Goal: Check status: Check status

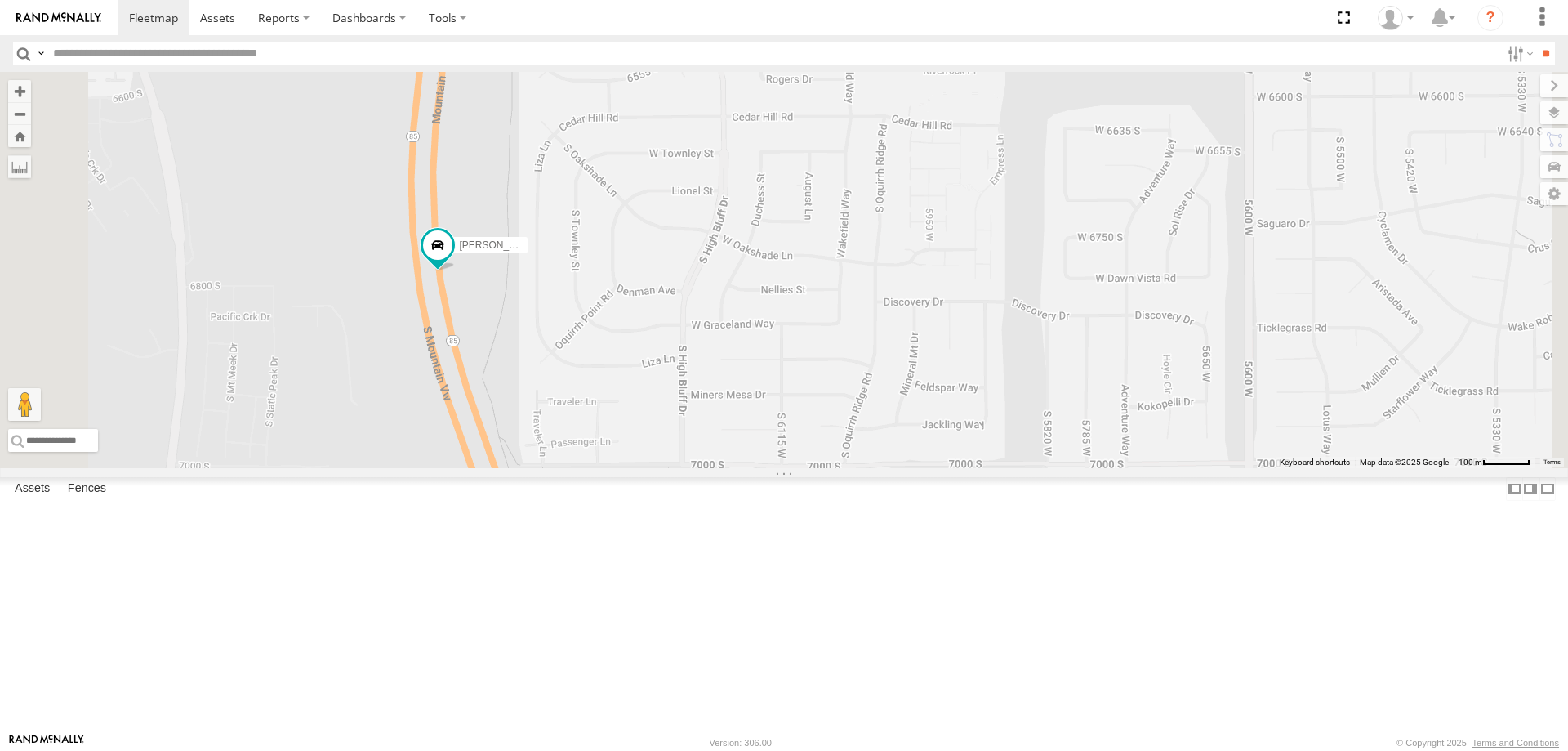
drag, startPoint x: 682, startPoint y: 323, endPoint x: 733, endPoint y: 431, distance: 119.4
click at [733, 430] on div "[PERSON_NAME] 2017 E350 GT1 [PERSON_NAME] -2023 F150 [PERSON_NAME] 2016 Chevy 3…" at bounding box center [784, 269] width 1568 height 396
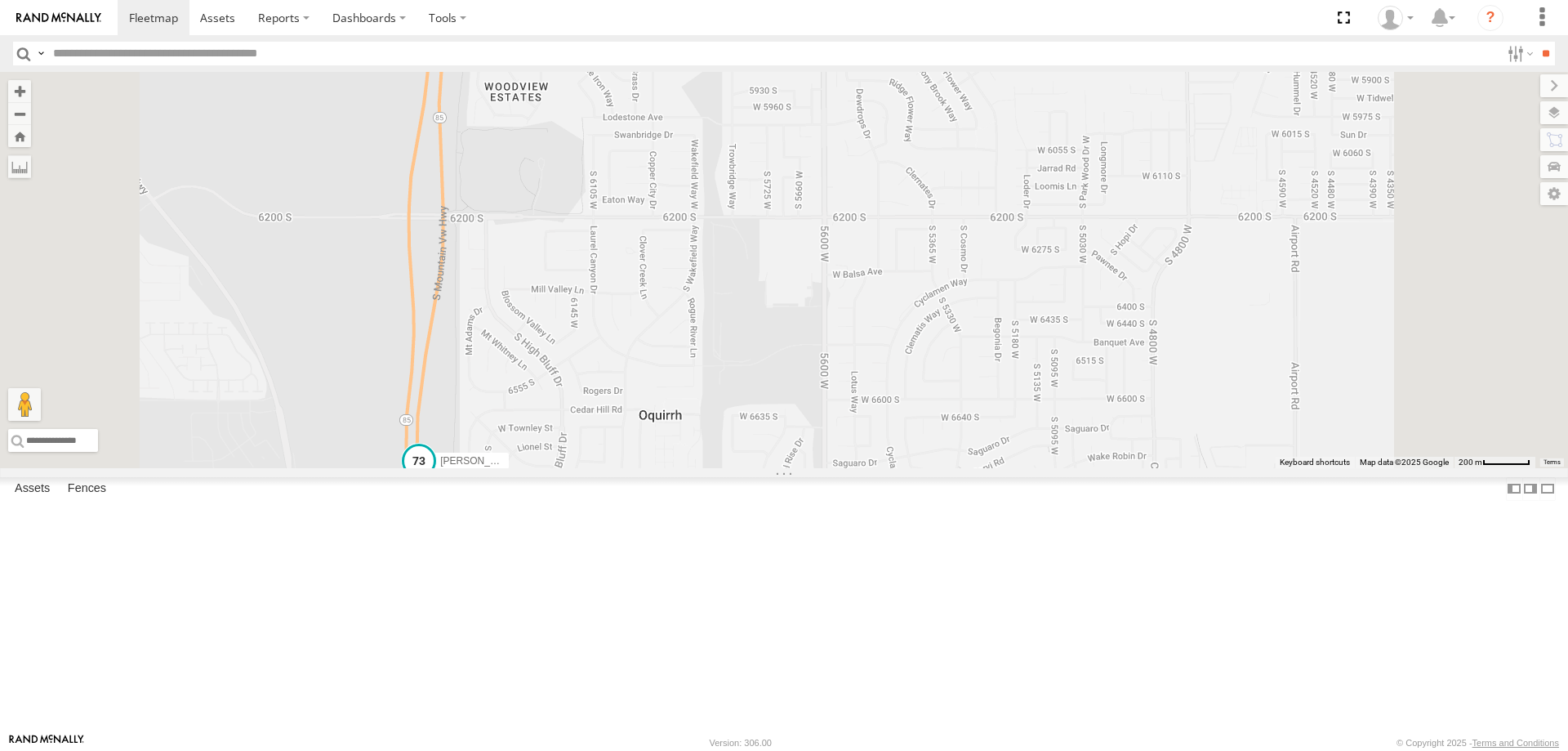
click at [573, 466] on span "[PERSON_NAME] -2017 F150" at bounding box center [506, 461] width 133 height 12
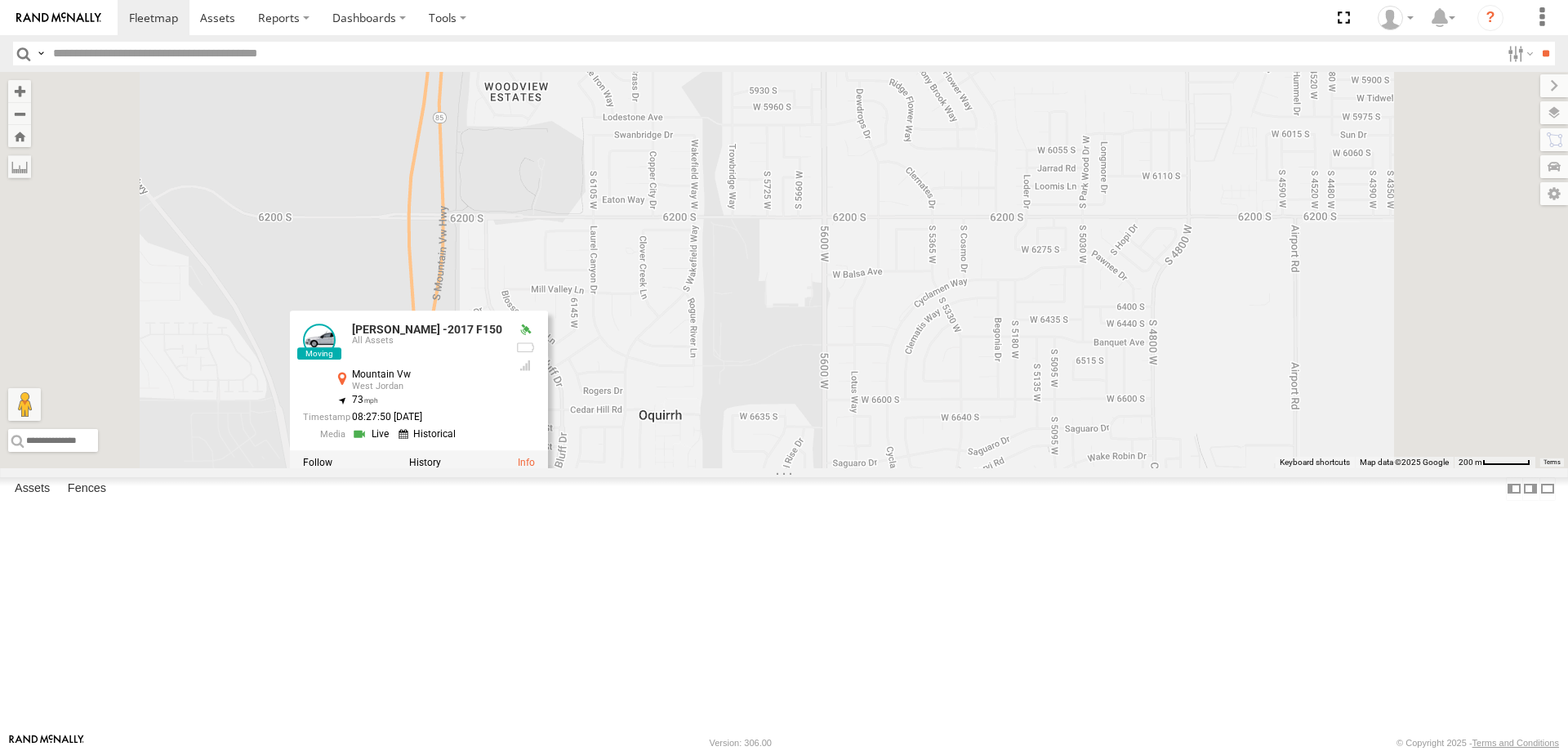
click at [0, 0] on link at bounding box center [0, 0] width 0 height 0
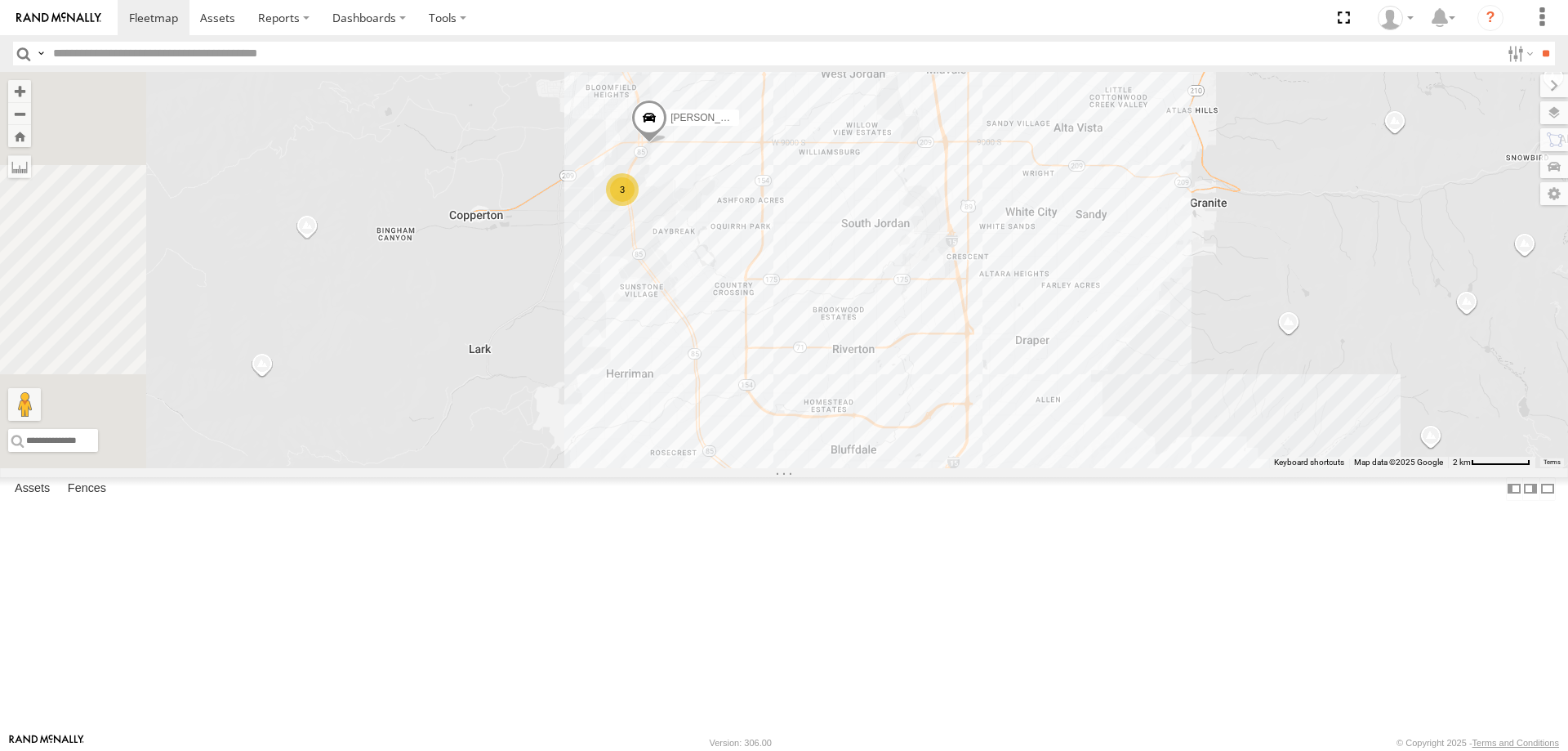
drag, startPoint x: 792, startPoint y: 158, endPoint x: 841, endPoint y: 371, distance: 218.6
click at [841, 371] on div "[PERSON_NAME] 2020 F350 GT2 [PERSON_NAME] 2017 E350 GT1 [PERSON_NAME] -2023 F15…" at bounding box center [784, 269] width 1568 height 396
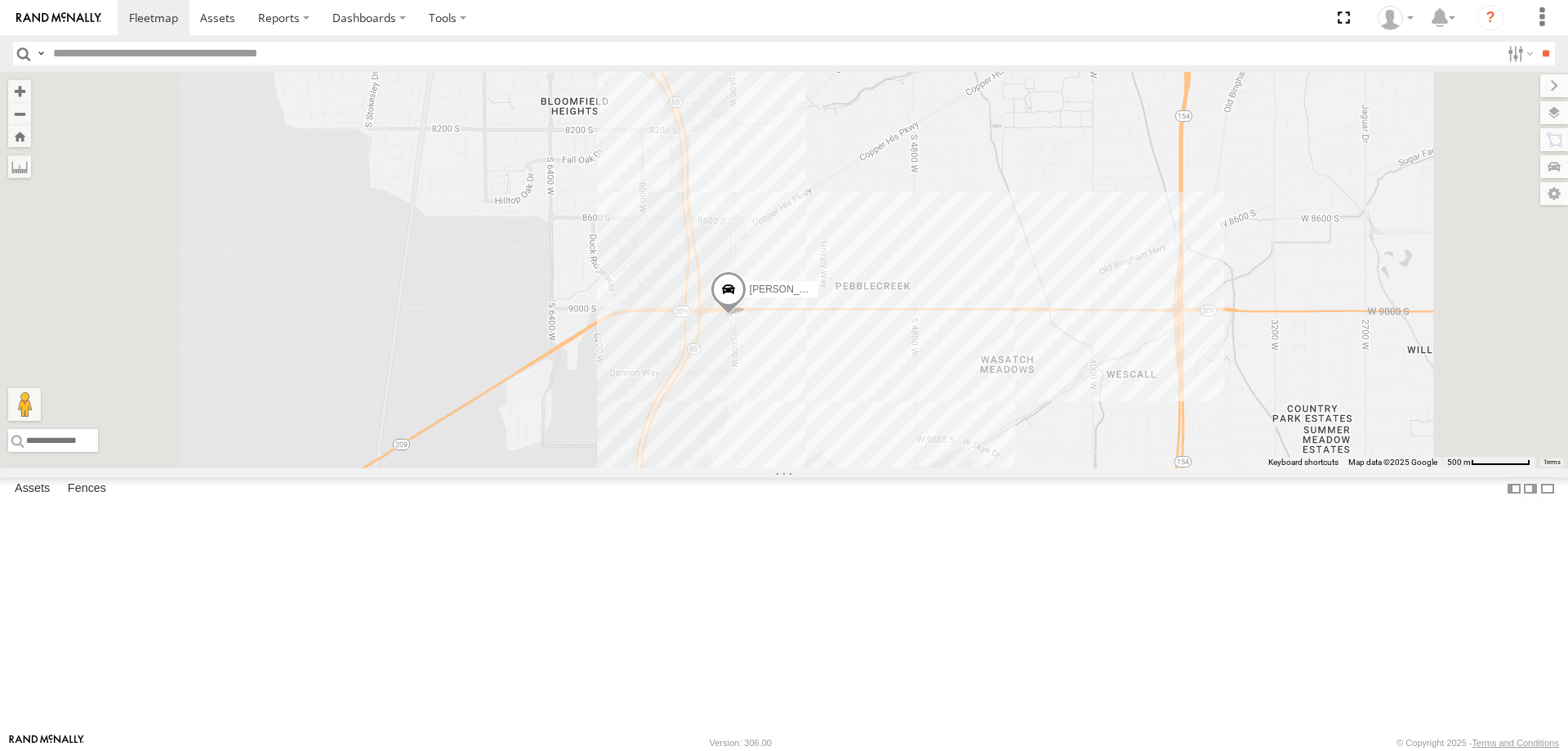
drag, startPoint x: 974, startPoint y: 629, endPoint x: 965, endPoint y: 485, distance: 144.3
click at [966, 468] on div "[PERSON_NAME] 2020 F350 GT2 [PERSON_NAME] 2017 E350 GT1 [PERSON_NAME] -2023 F15…" at bounding box center [784, 269] width 1568 height 396
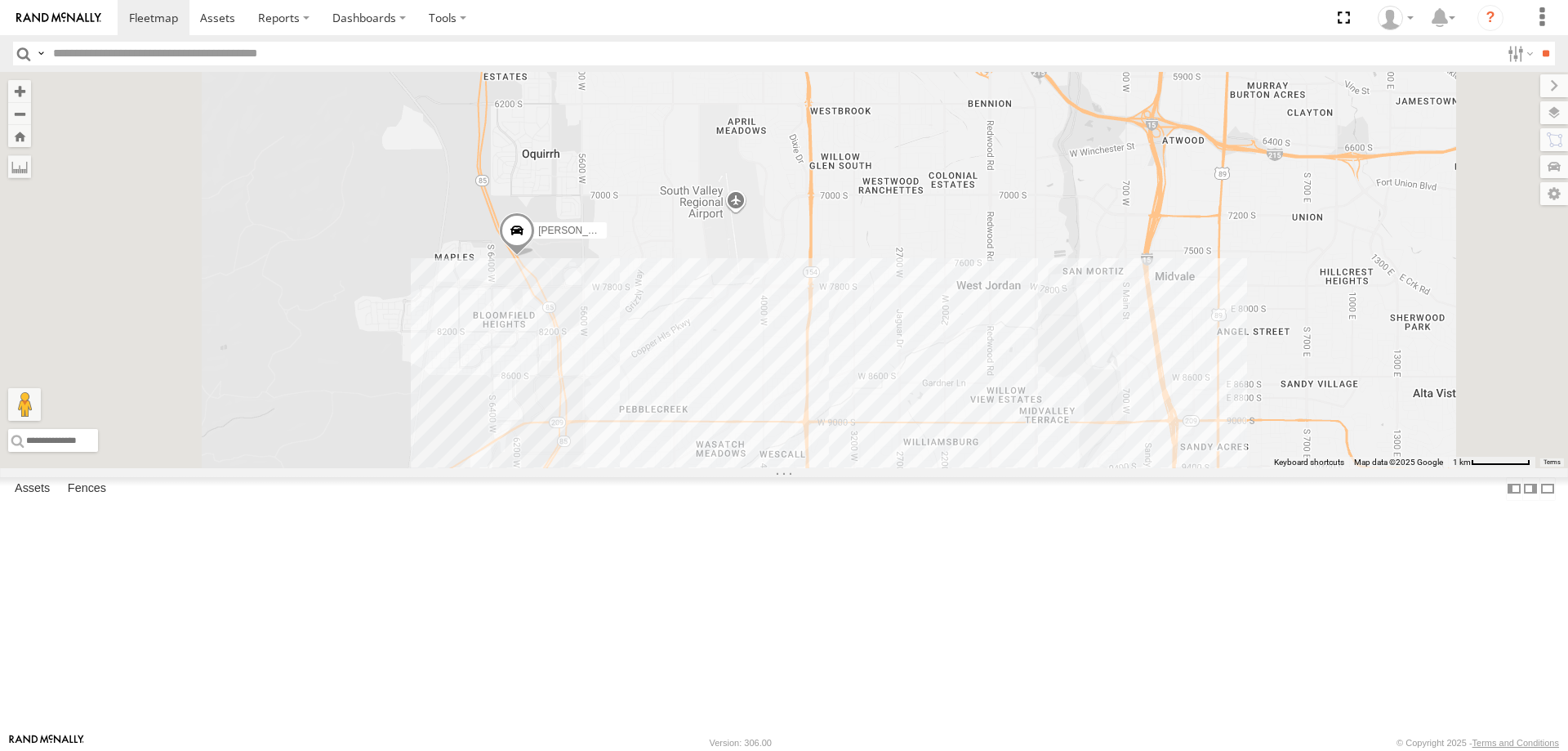
drag, startPoint x: 665, startPoint y: 197, endPoint x: 726, endPoint y: 424, distance: 235.1
click at [726, 424] on div "[PERSON_NAME] 2020 F350 GT2 [PERSON_NAME] 2017 E350 GT1 [PERSON_NAME] -2023 F15…" at bounding box center [784, 269] width 1568 height 396
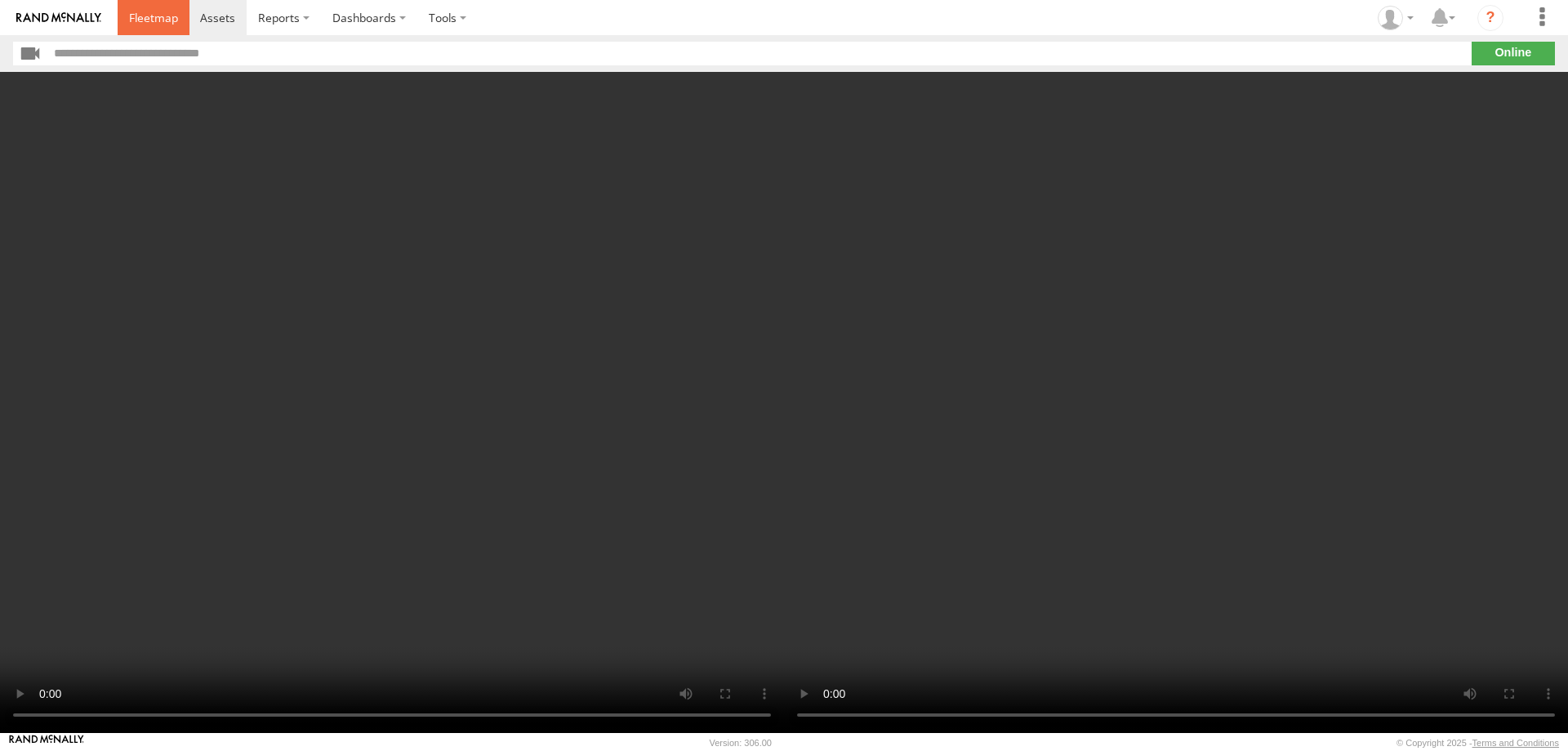
click at [145, 17] on span at bounding box center [153, 17] width 49 height 16
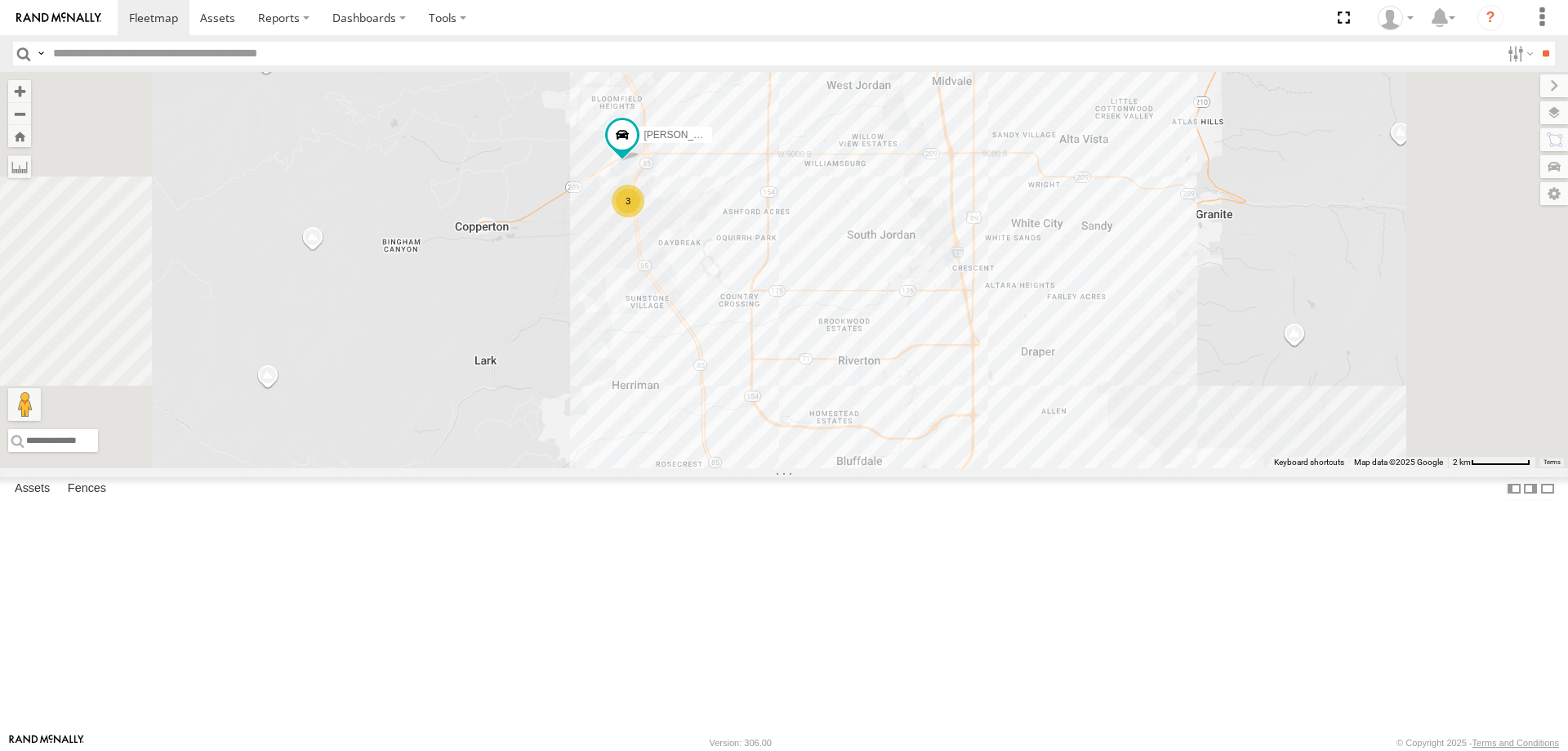
drag, startPoint x: 831, startPoint y: 425, endPoint x: 863, endPoint y: 442, distance: 36.2
click at [849, 468] on div "JORGE 2020 F350 GT2 RUBEN 2017 E350 GT1 MITCH 2017 F150 CASEY 2016 Chevy 3500 J…" at bounding box center [784, 269] width 1568 height 396
